Goal: Transaction & Acquisition: Book appointment/travel/reservation

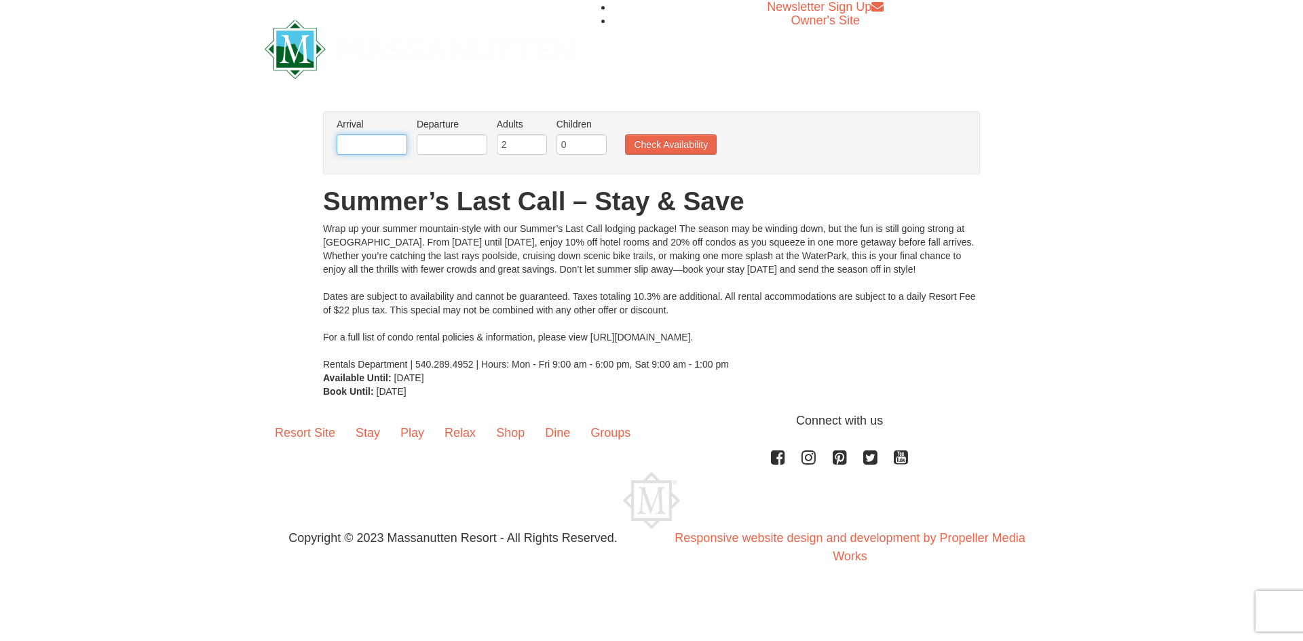
click at [396, 147] on input "text" at bounding box center [372, 144] width 71 height 20
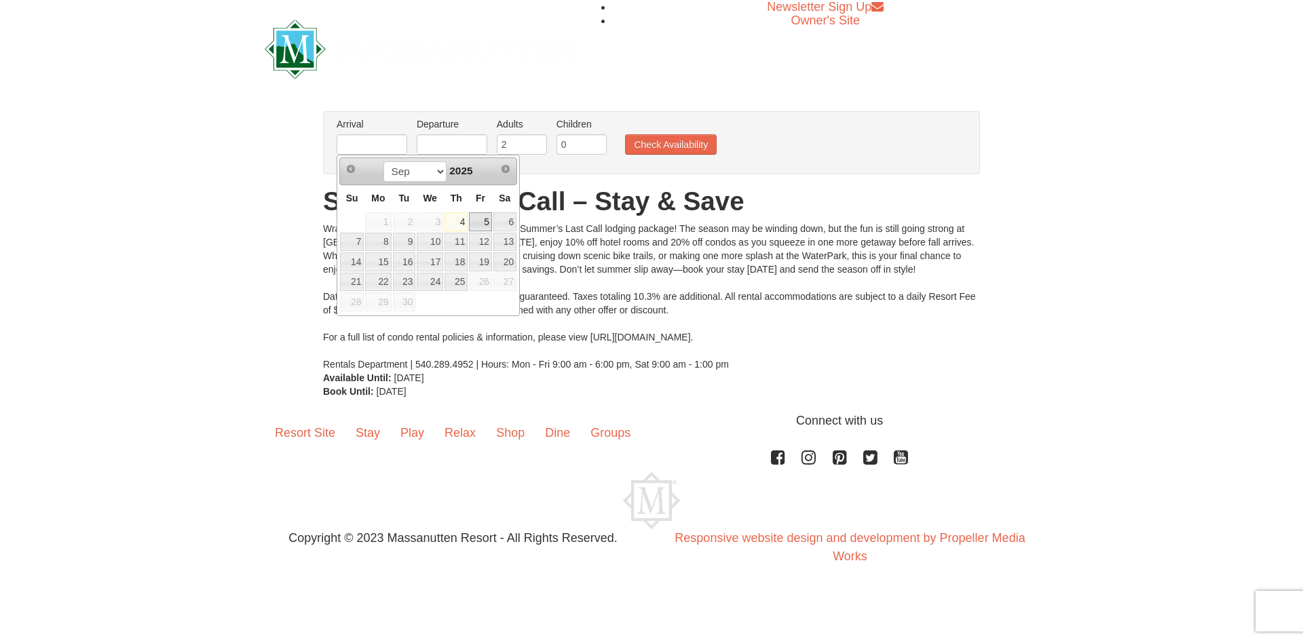
click at [482, 225] on link "5" at bounding box center [480, 221] width 23 height 19
type input "[DATE]"
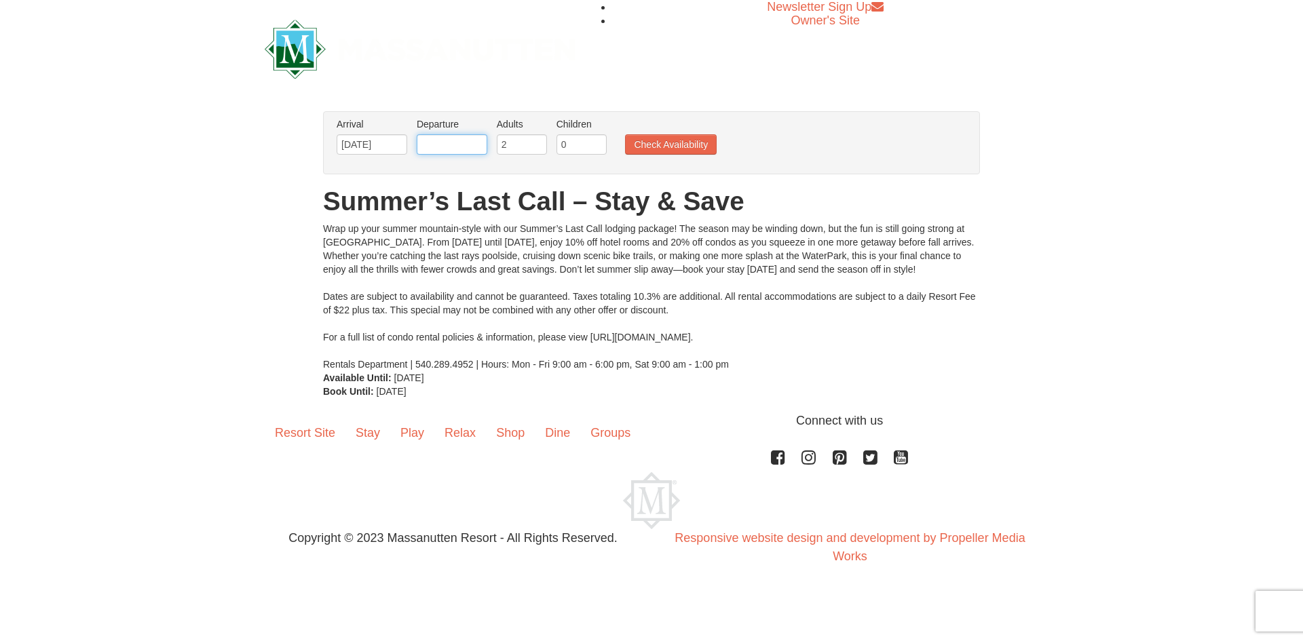
click at [465, 145] on input "text" at bounding box center [452, 144] width 71 height 20
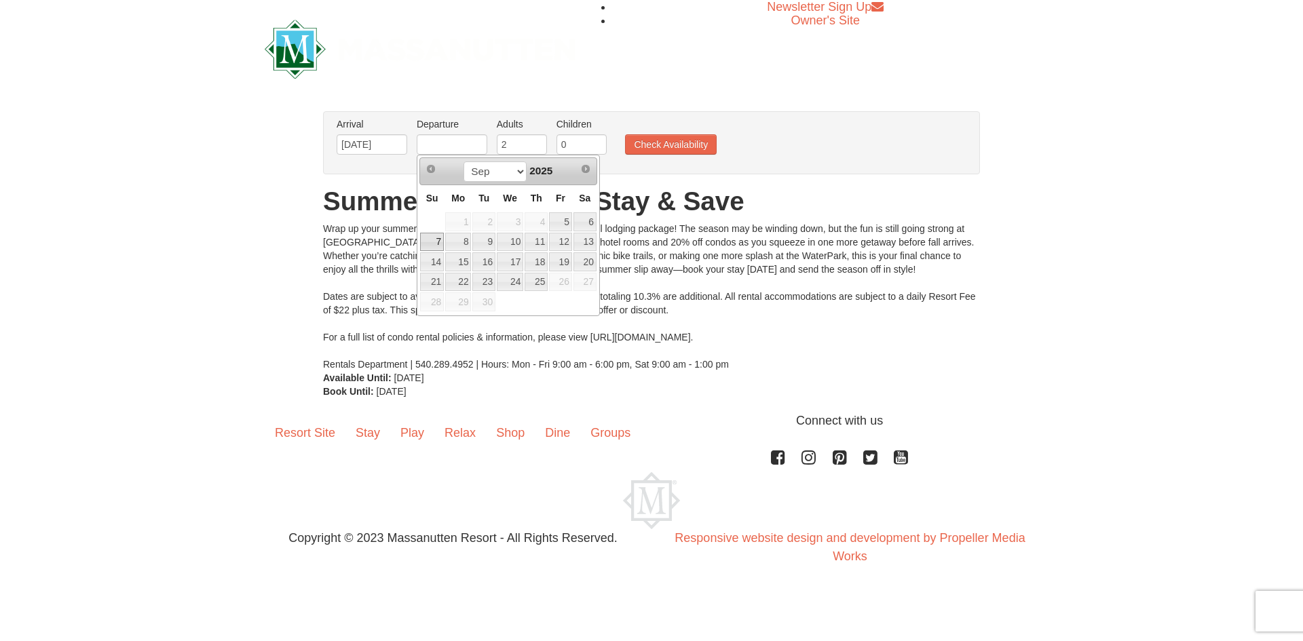
click at [436, 242] on link "7" at bounding box center [432, 242] width 24 height 19
type input "[DATE]"
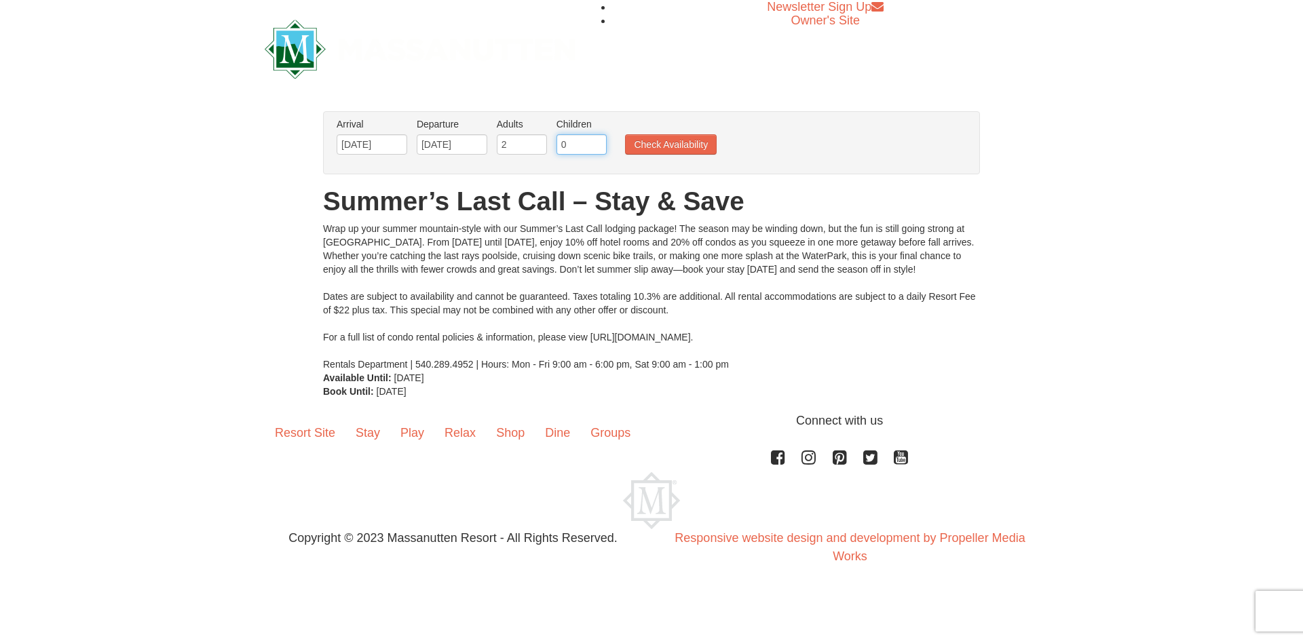
click at [595, 136] on input "0" at bounding box center [581, 144] width 50 height 20
click at [597, 140] on input "1" at bounding box center [581, 144] width 50 height 20
type input "2"
click at [597, 140] on input "2" at bounding box center [581, 144] width 50 height 20
click at [687, 139] on button "Check Availability" at bounding box center [671, 144] width 92 height 20
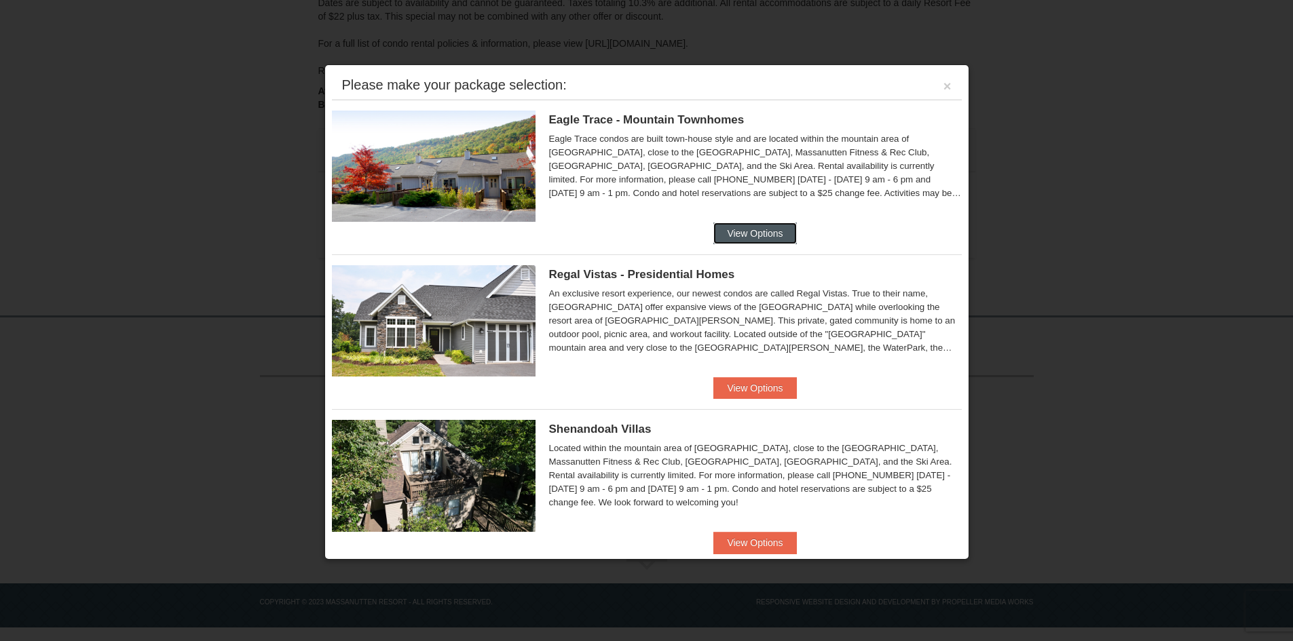
drag, startPoint x: 752, startPoint y: 235, endPoint x: 723, endPoint y: 227, distance: 30.8
click at [723, 227] on button "View Options" at bounding box center [754, 234] width 83 height 22
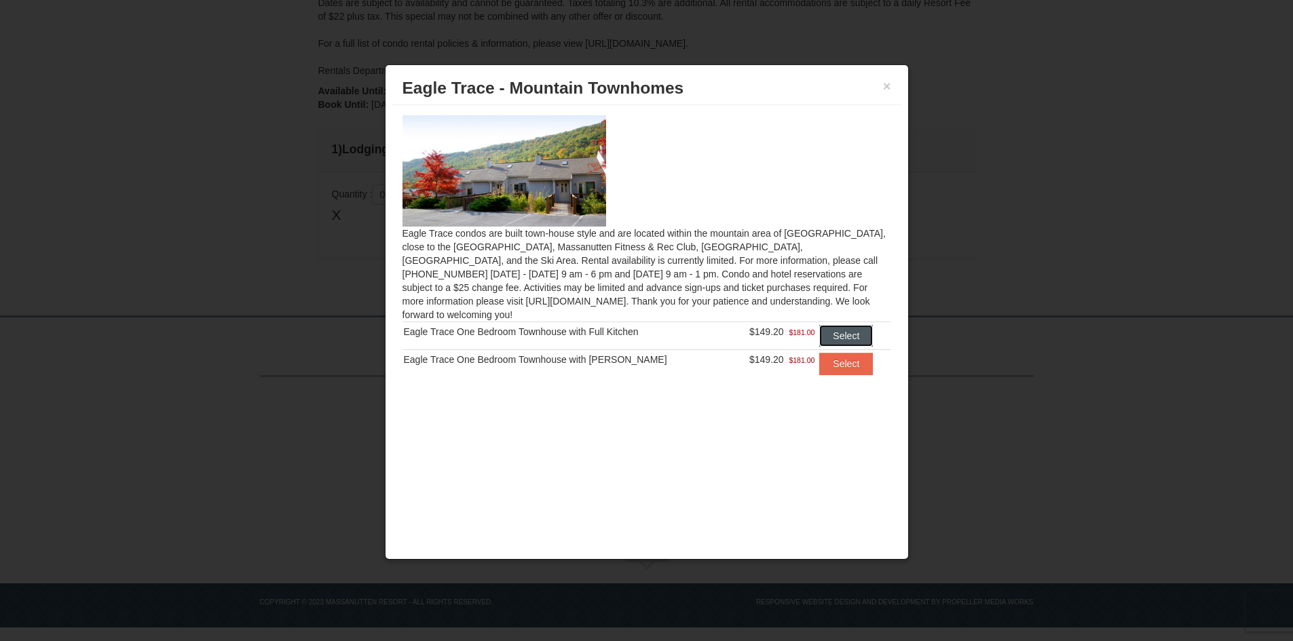
click at [832, 326] on button "Select" at bounding box center [846, 336] width 54 height 22
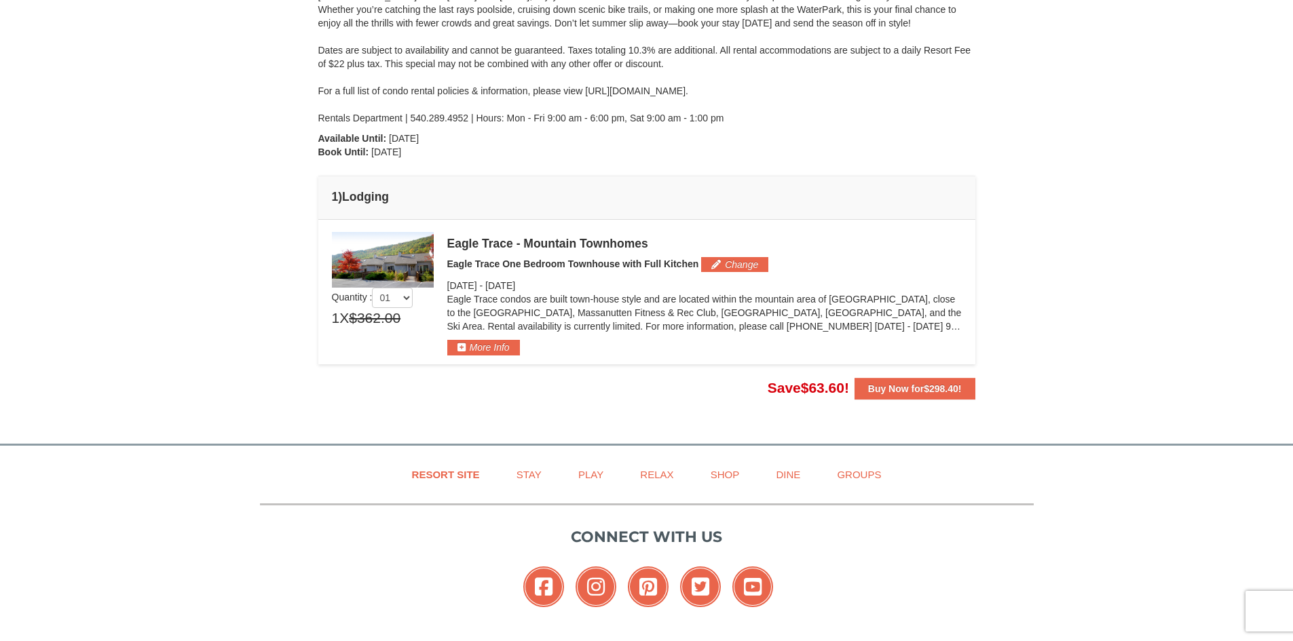
scroll to position [193, 0]
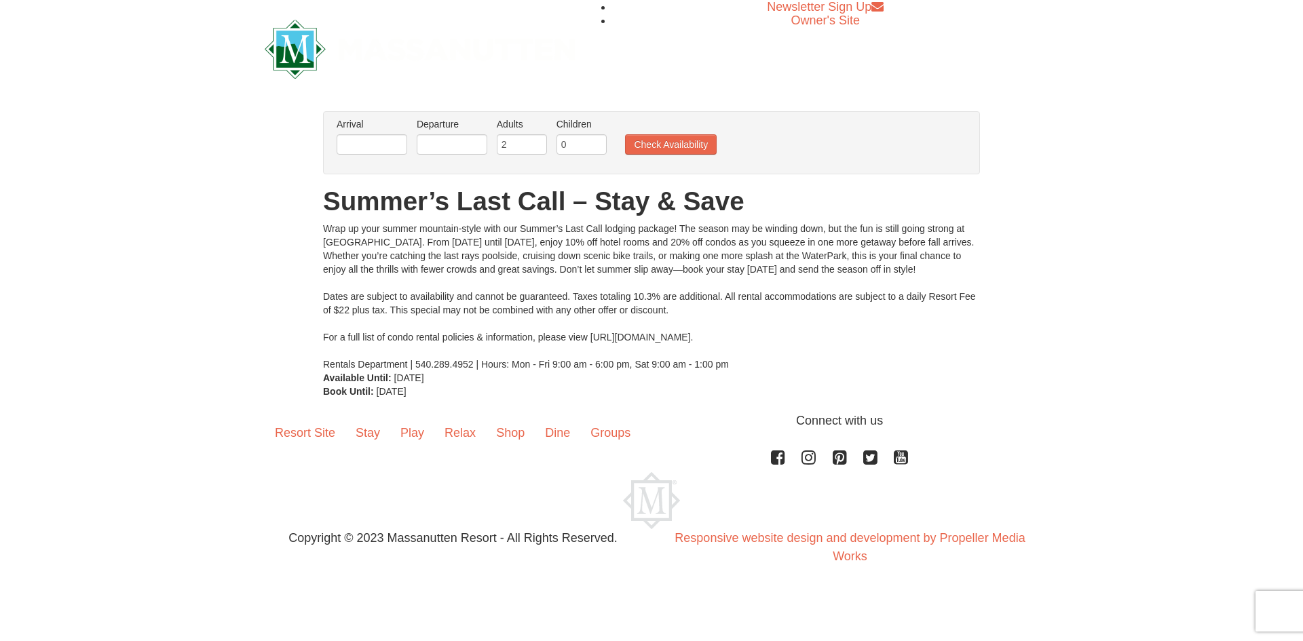
click at [408, 141] on li "Arrival Please format dates MM/DD/YYYY Please format dates MM/DD/YYYY" at bounding box center [371, 139] width 77 height 44
click at [403, 140] on input "text" at bounding box center [372, 144] width 71 height 20
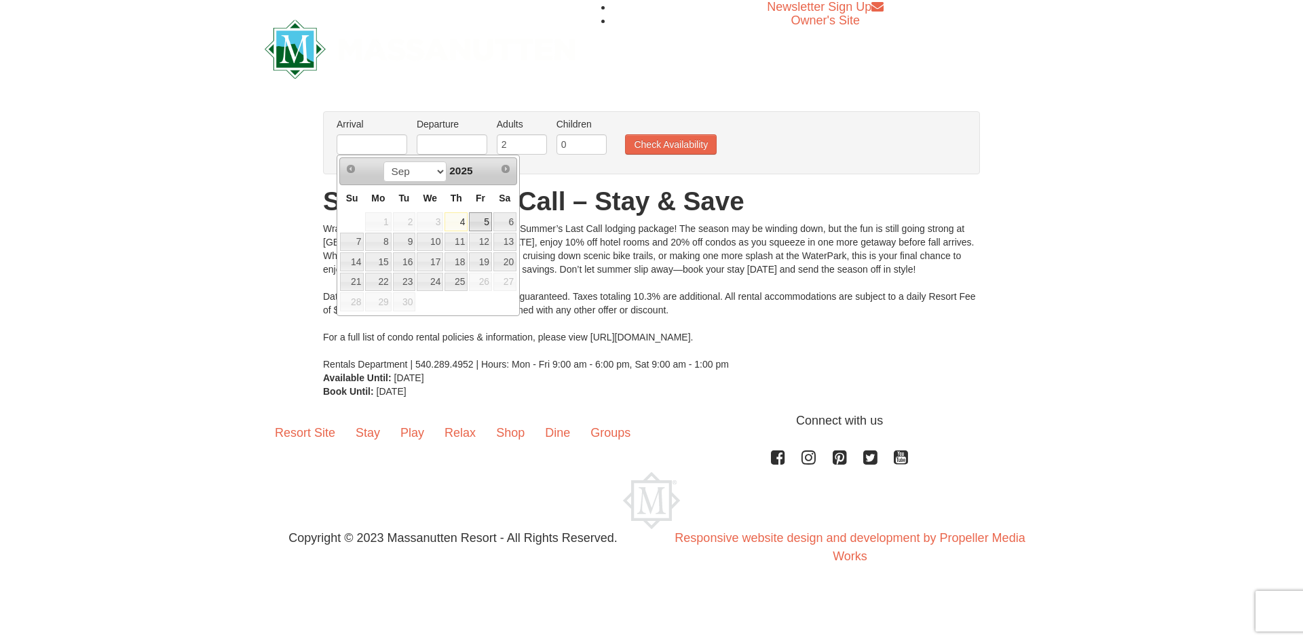
click at [484, 221] on link "5" at bounding box center [480, 221] width 23 height 19
type input "[DATE]"
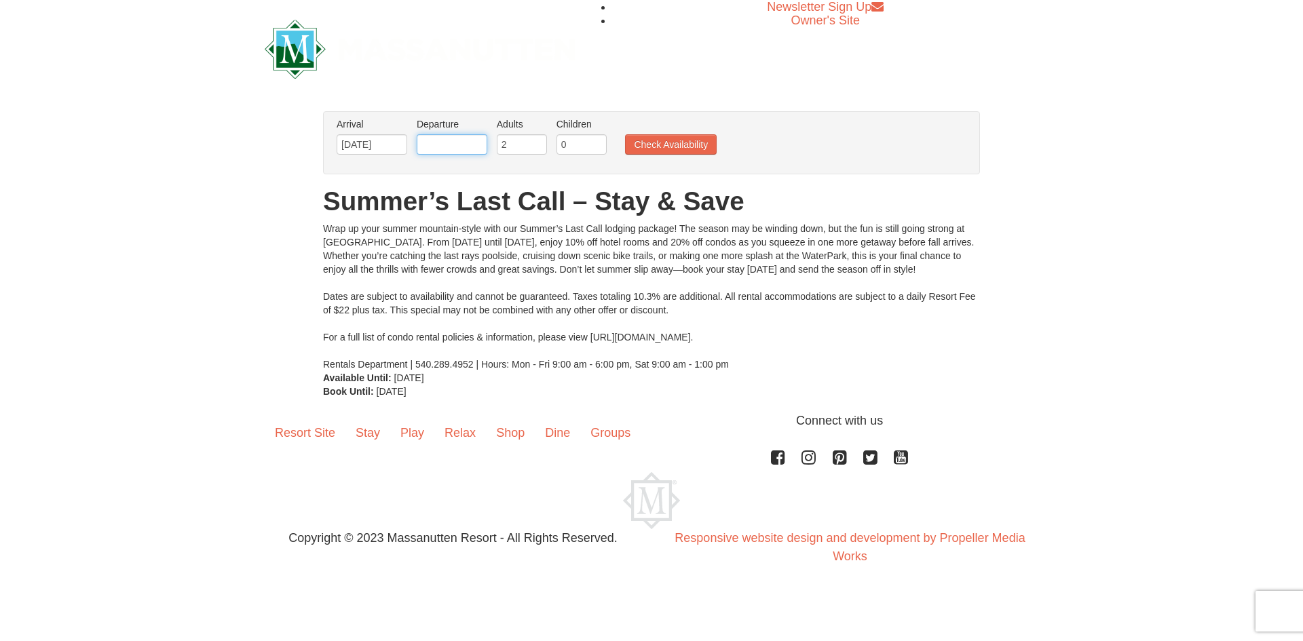
click at [461, 144] on input "text" at bounding box center [452, 144] width 71 height 20
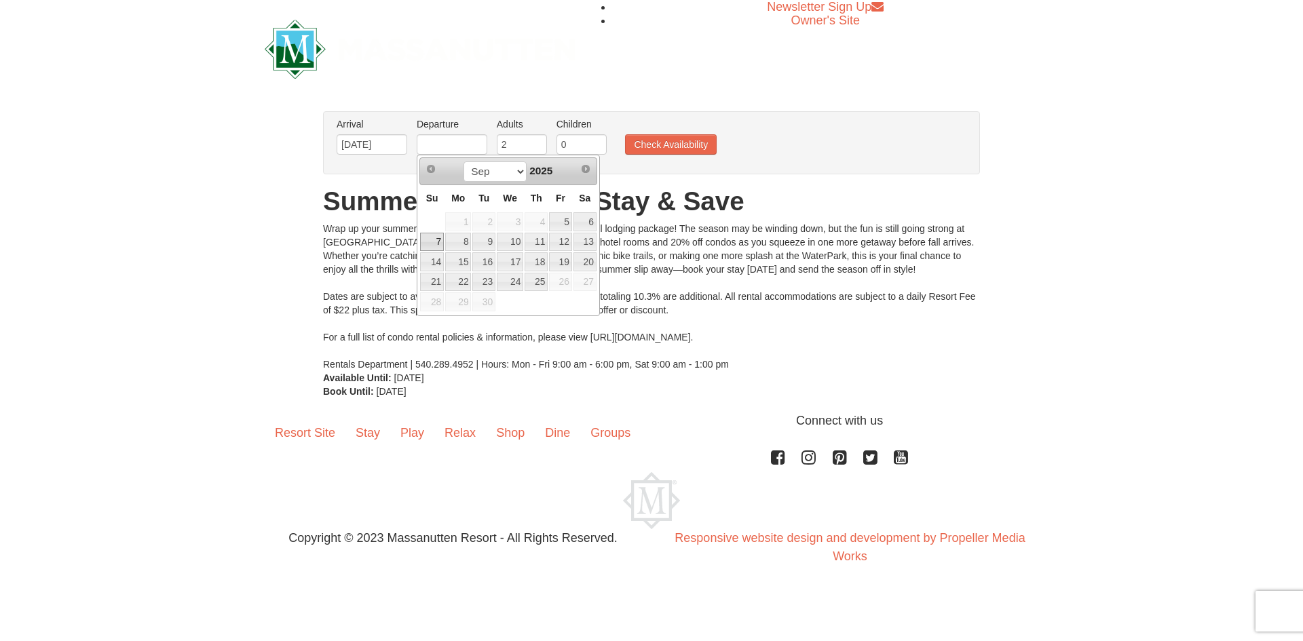
click at [440, 236] on link "7" at bounding box center [432, 242] width 24 height 19
type input "[DATE]"
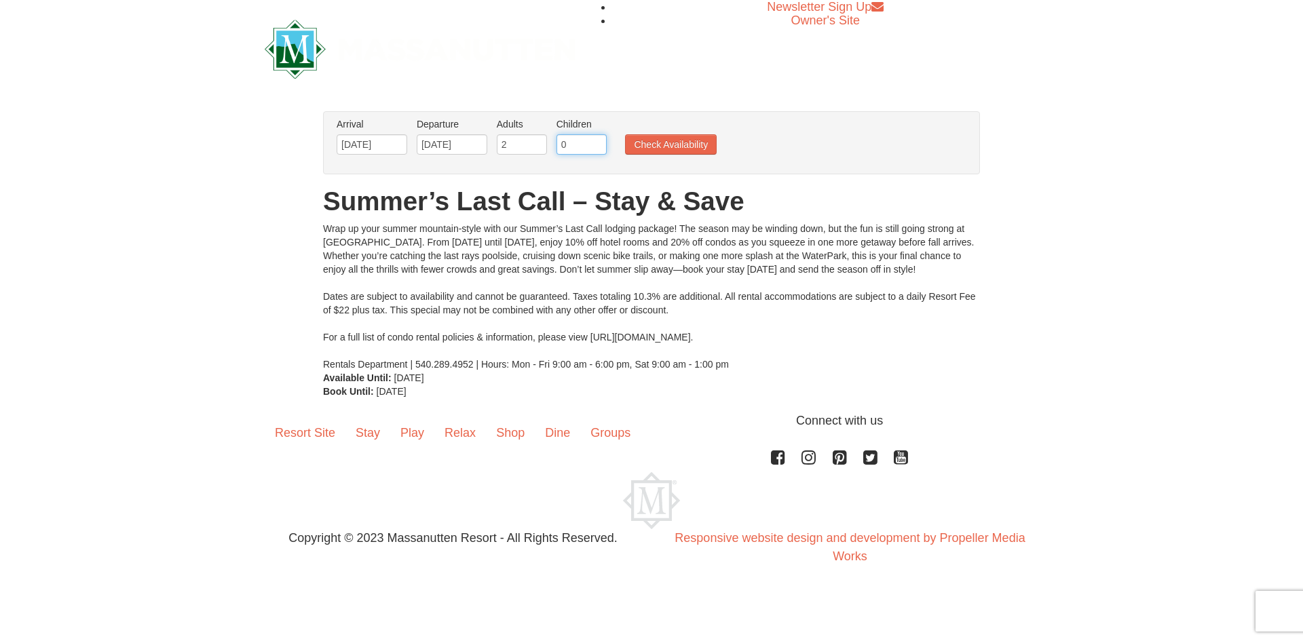
click at [592, 146] on input "0" at bounding box center [581, 144] width 50 height 20
click at [596, 140] on input "1" at bounding box center [581, 144] width 50 height 20
type input "2"
click at [596, 140] on input "2" at bounding box center [581, 144] width 50 height 20
click at [648, 142] on button "Check Availability" at bounding box center [671, 144] width 92 height 20
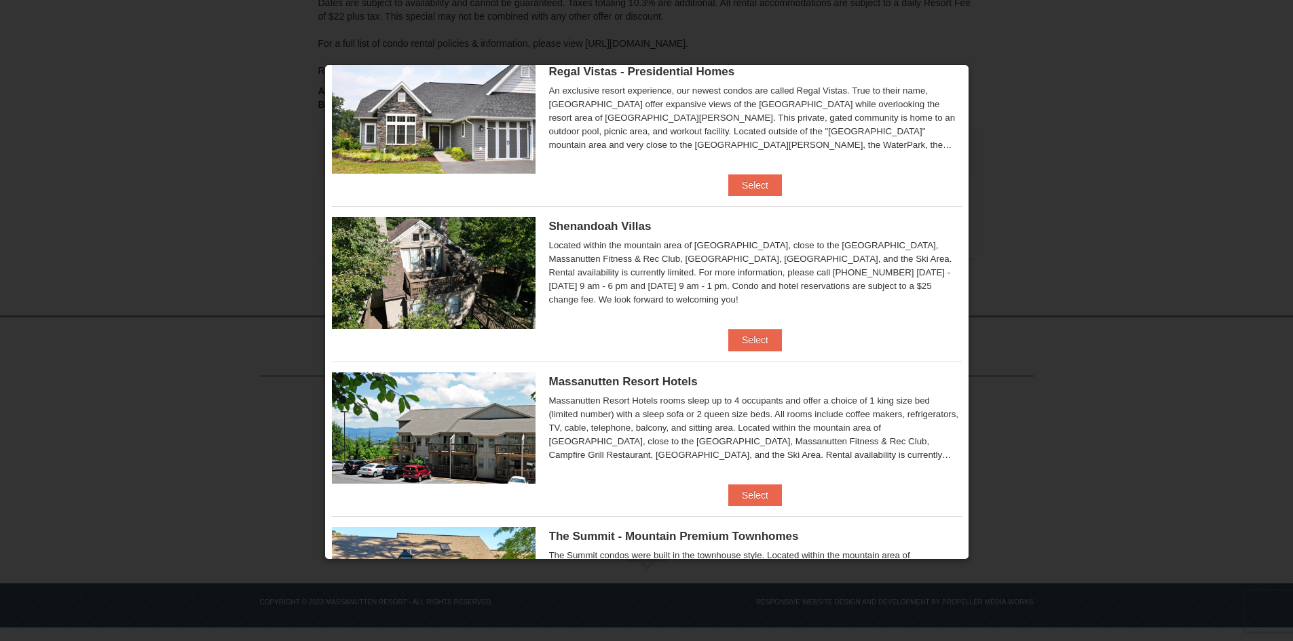
scroll to position [271, 0]
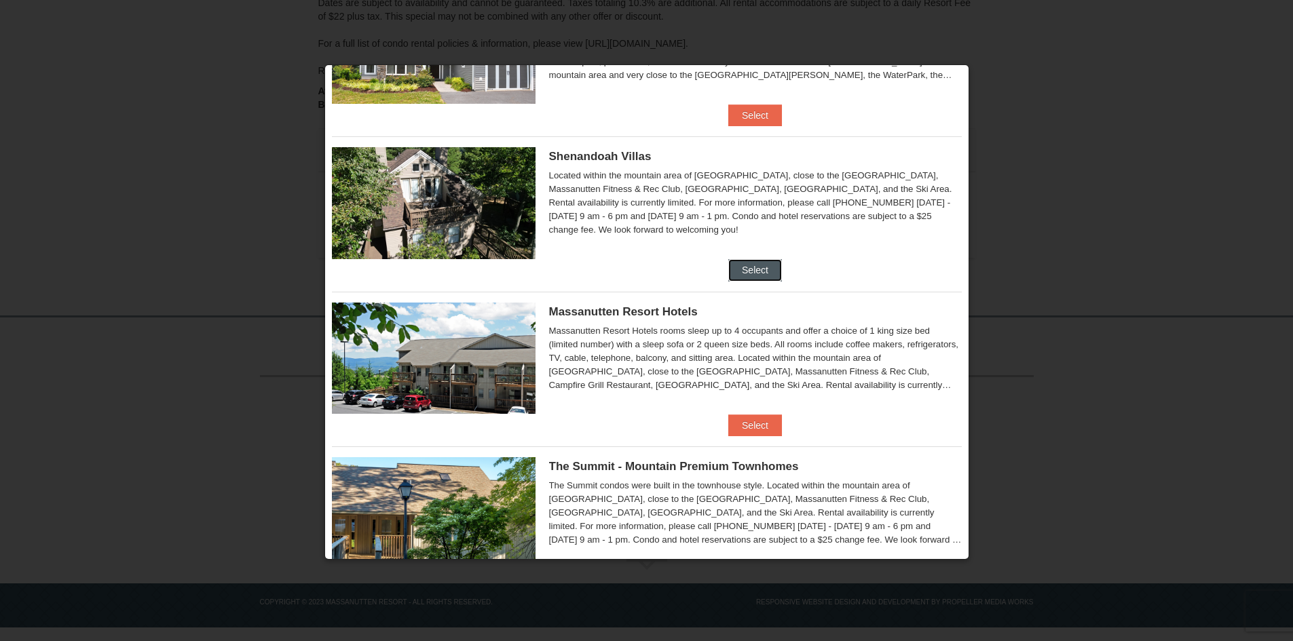
click at [752, 264] on button "Select" at bounding box center [755, 270] width 54 height 22
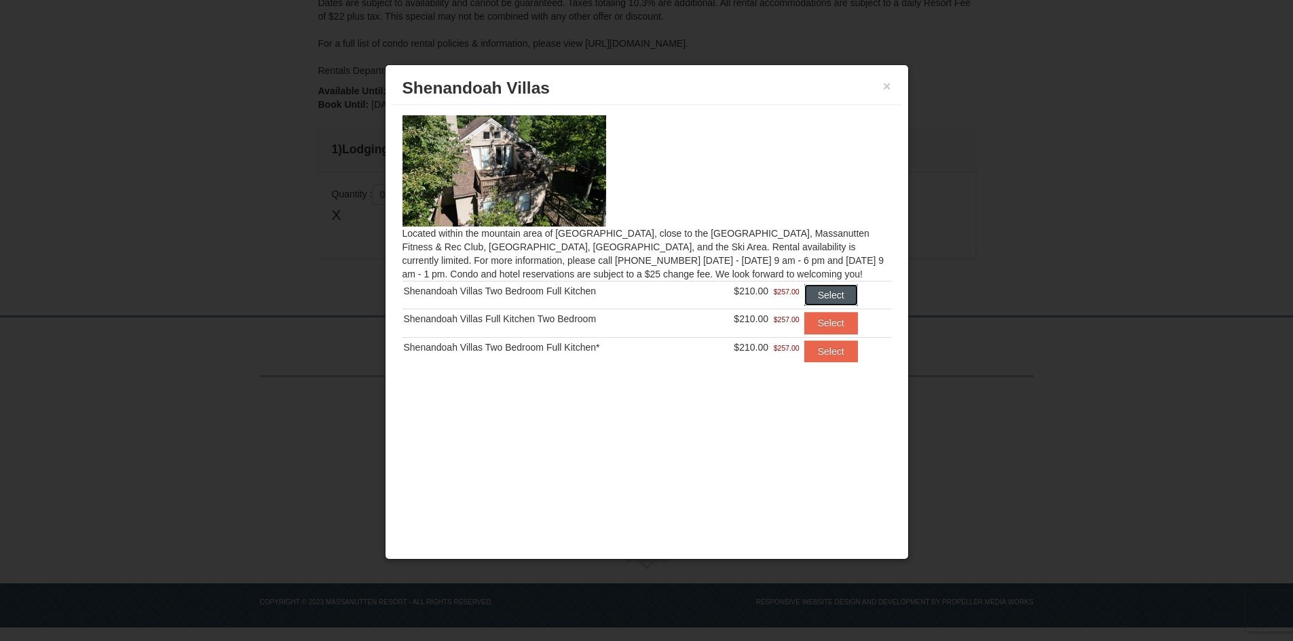
click at [836, 299] on button "Select" at bounding box center [831, 295] width 54 height 22
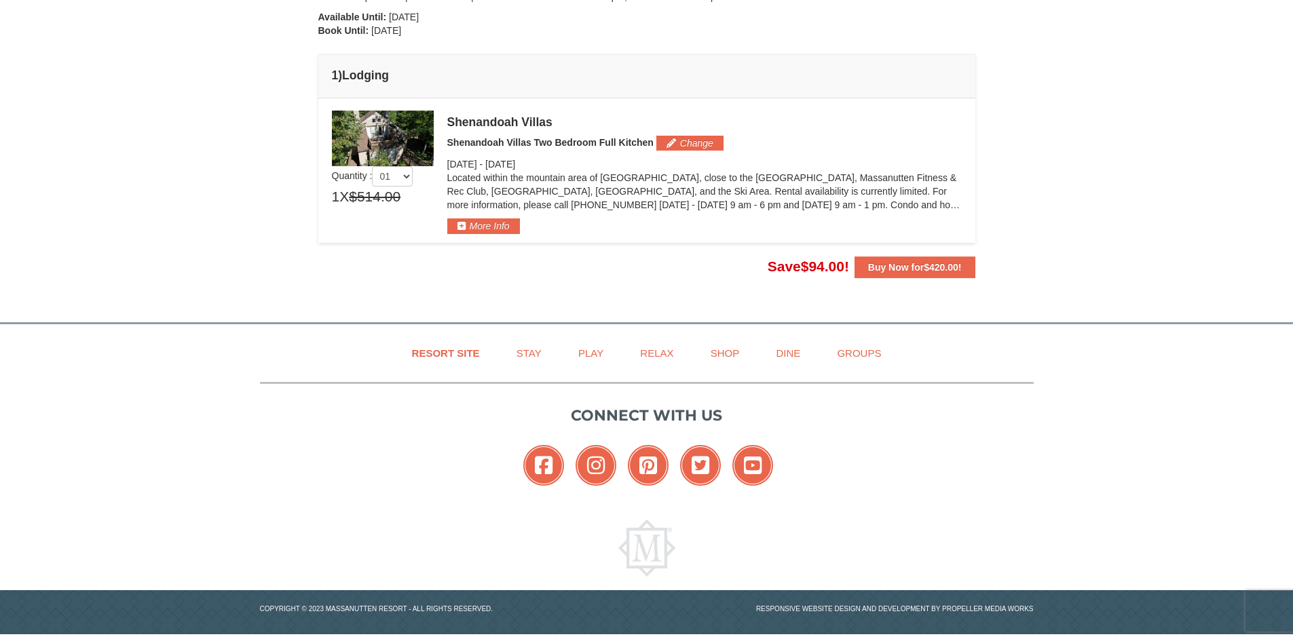
scroll to position [341, 0]
